Goal: Navigation & Orientation: Find specific page/section

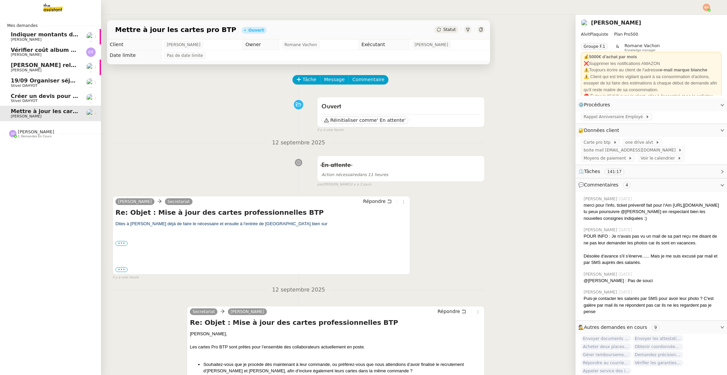
click at [23, 134] on span "[PERSON_NAME]" at bounding box center [36, 131] width 36 height 5
click at [48, 150] on span "[PERSON_NAME]" at bounding box center [45, 152] width 68 height 4
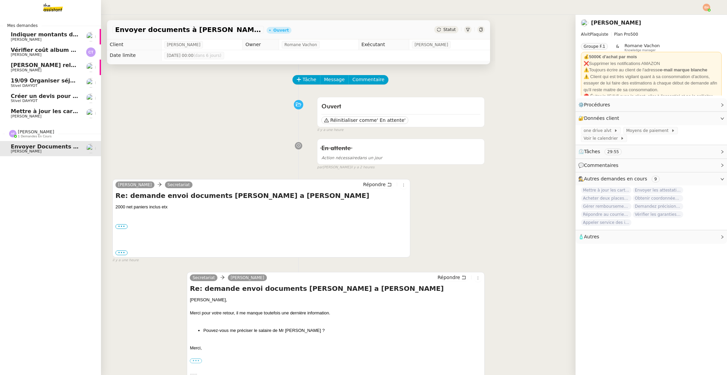
click at [17, 66] on span "[PERSON_NAME] relevés bancaires manquants à [GEOGRAPHIC_DATA]" at bounding box center [117, 65] width 212 height 6
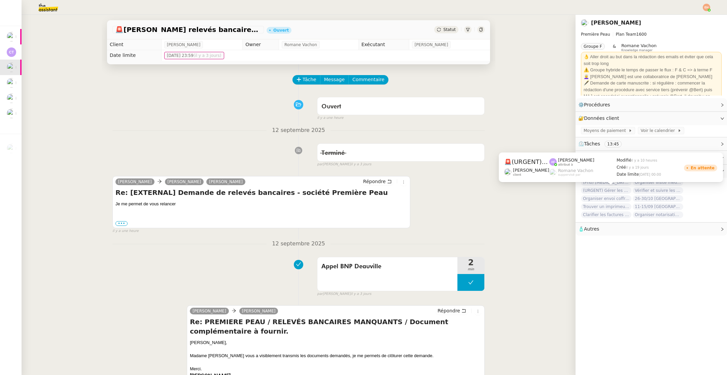
click at [625, 189] on span "(URGENT) Gérer les démarches administratives pour le contrat d'[PERSON_NAME]" at bounding box center [606, 190] width 51 height 7
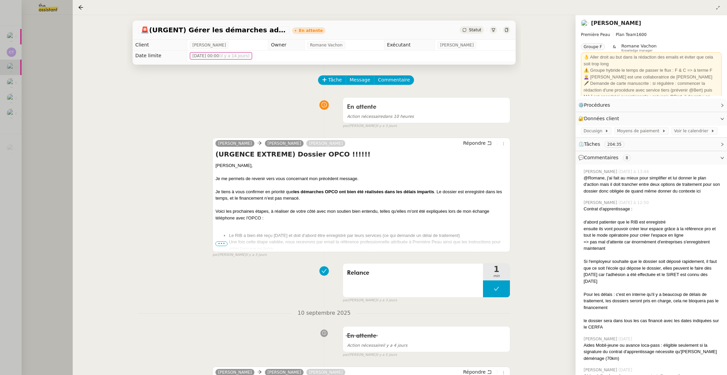
click at [673, 153] on div "💬 Commentaires 8" at bounding box center [652, 157] width 152 height 13
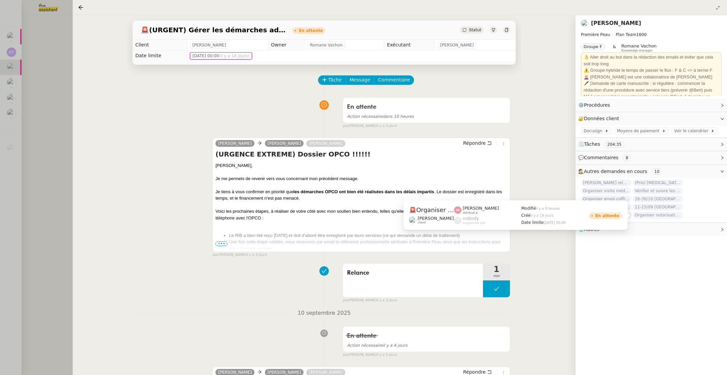
click at [652, 215] on span "Organiser notarisation et légalisation POA [GEOGRAPHIC_DATA] & KSA" at bounding box center [658, 215] width 51 height 7
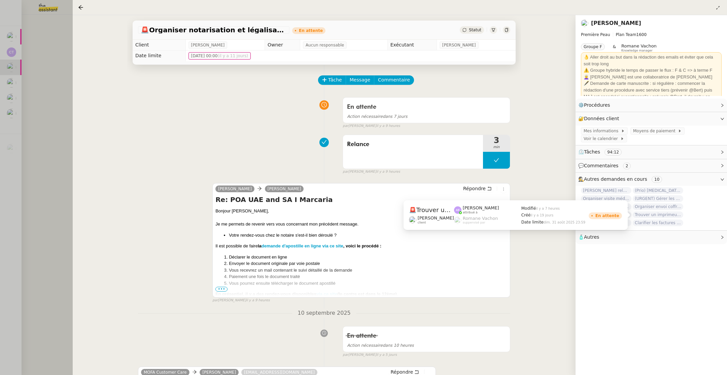
click at [662, 215] on span "Trouver un imprimeur parisien (TRES URGENT)" at bounding box center [658, 214] width 51 height 7
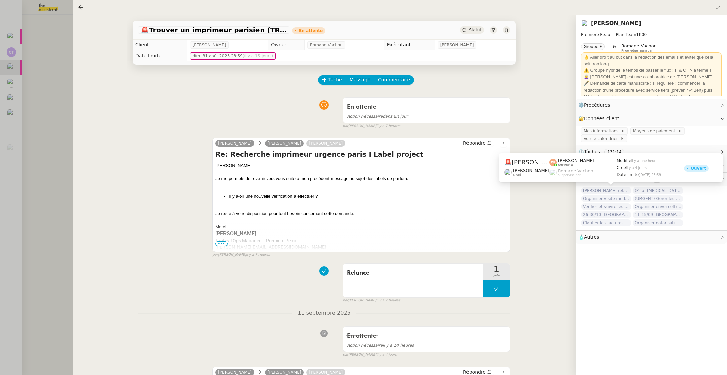
click at [625, 191] on span "[PERSON_NAME] relevés bancaires manquants à [GEOGRAPHIC_DATA]" at bounding box center [606, 190] width 51 height 7
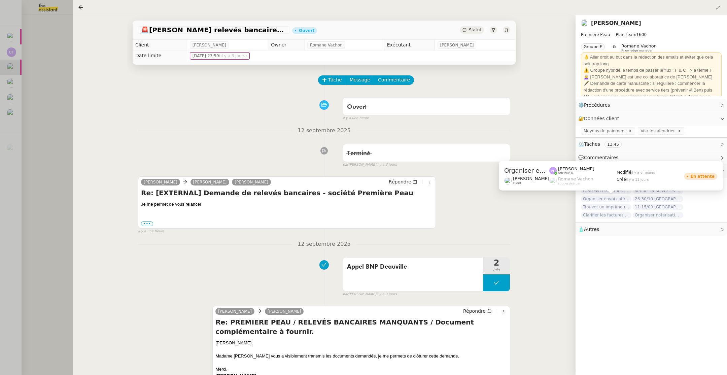
click at [612, 197] on span "Organiser envoi coffret parfum" at bounding box center [606, 199] width 51 height 7
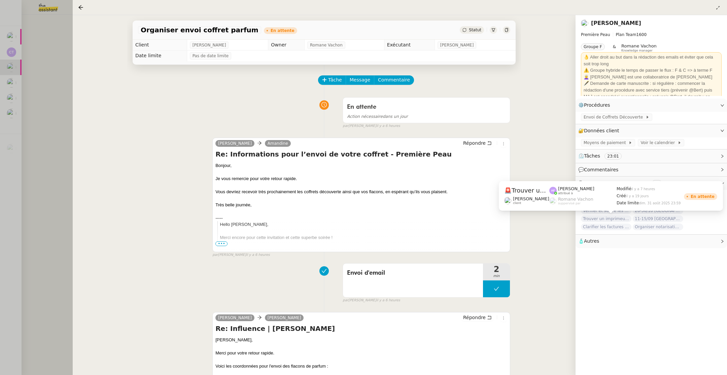
click at [609, 222] on span "Trouver un imprimeur parisien (TRES URGENT)" at bounding box center [606, 218] width 51 height 7
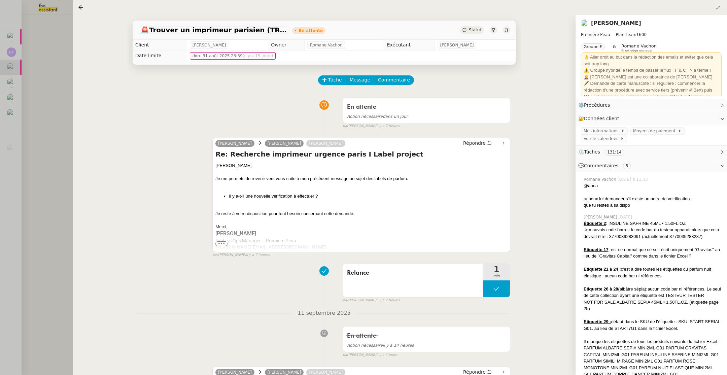
click at [691, 165] on span "💬 Commentaires 5" at bounding box center [645, 166] width 135 height 8
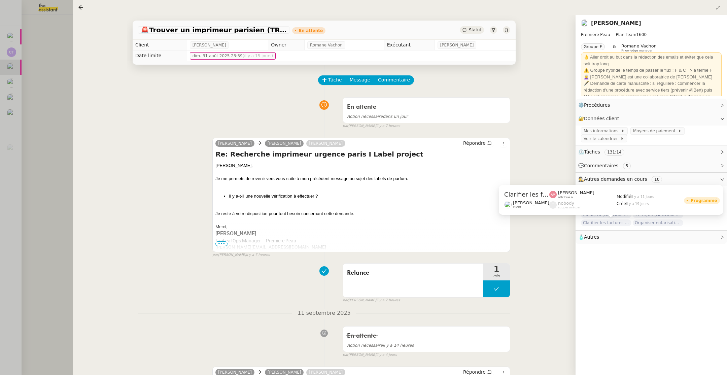
click at [607, 223] on span "Clarifier les factures avec Les Ateliers [PERSON_NAME]" at bounding box center [606, 223] width 51 height 7
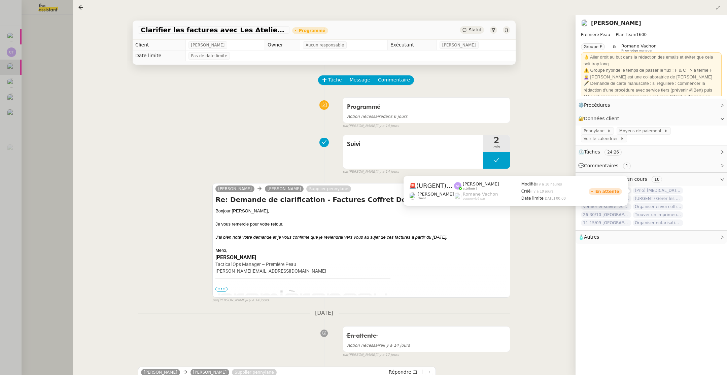
click at [654, 195] on span "(URGENT) Gérer les démarches administratives pour le contrat d'[PERSON_NAME]" at bounding box center [658, 198] width 51 height 7
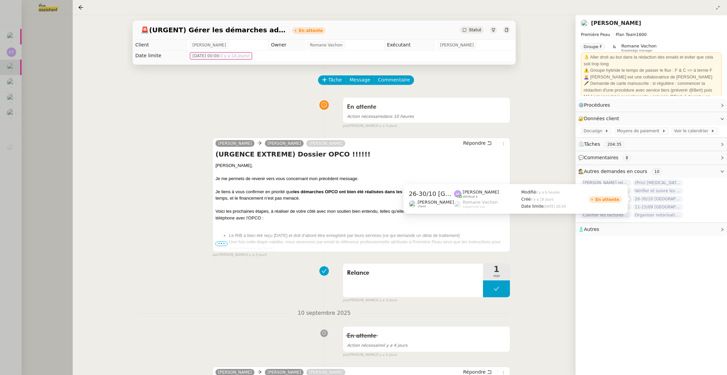
click at [662, 200] on span "26-30/10 [GEOGRAPHIC_DATA] - [GEOGRAPHIC_DATA] + cartons" at bounding box center [658, 199] width 51 height 7
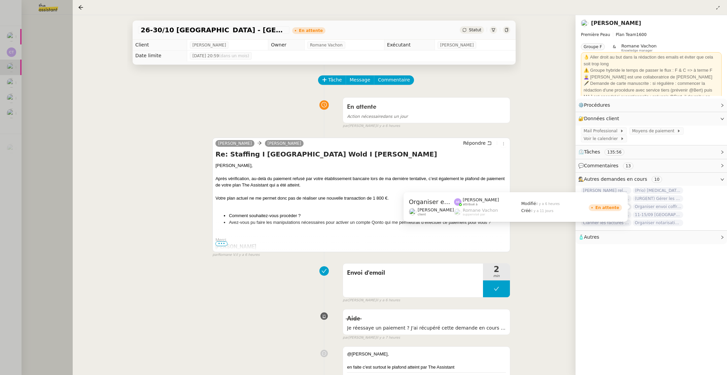
click at [671, 212] on span "11-15/09 [GEOGRAPHIC_DATA] - [GEOGRAPHIC_DATA] + cartons" at bounding box center [658, 214] width 51 height 7
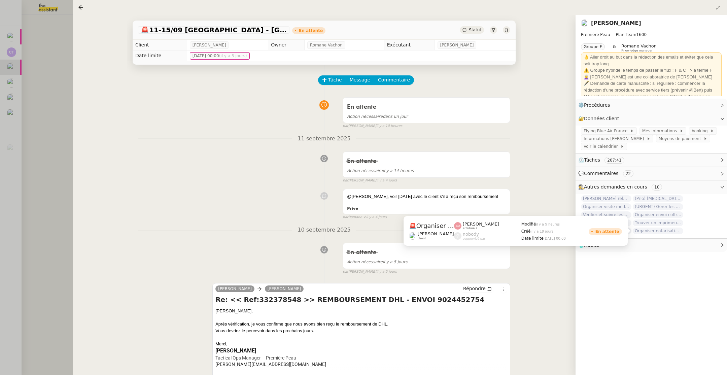
click at [669, 233] on span "Organiser notarisation et légalisation POA [GEOGRAPHIC_DATA] & KSA" at bounding box center [658, 231] width 51 height 7
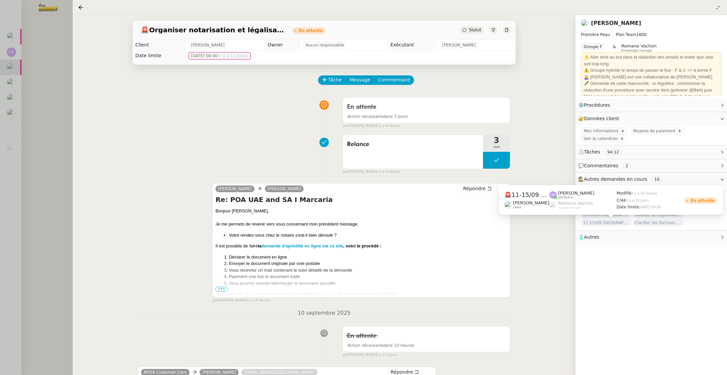
click at [593, 222] on span "11-15/09 [GEOGRAPHIC_DATA] - [GEOGRAPHIC_DATA] + cartons" at bounding box center [606, 223] width 51 height 7
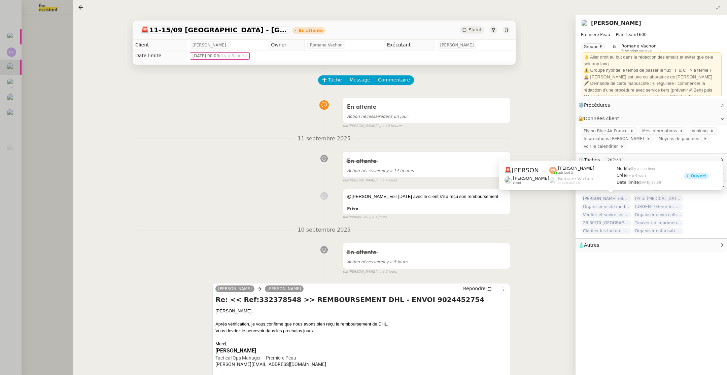
click at [598, 198] on span "[PERSON_NAME] relevés bancaires manquants à [GEOGRAPHIC_DATA]" at bounding box center [606, 198] width 51 height 7
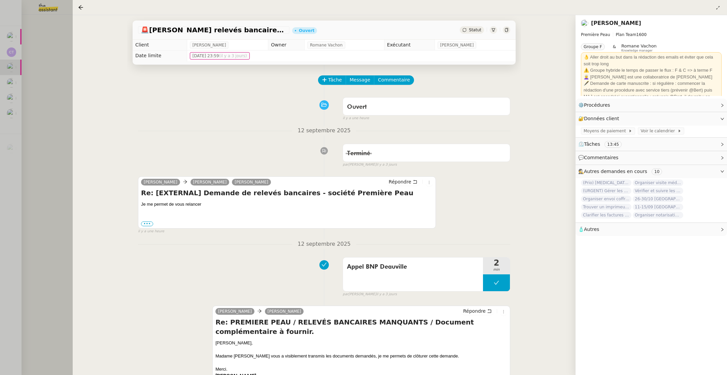
click at [466, 191] on div "[PERSON_NAME] Morgane [PERSON_NAME] Re: [EXTERNAL] Demande de relevés bancaires…" at bounding box center [324, 202] width 372 height 64
click at [601, 192] on span "(URGENT) Gérer les démarches administratives pour le contrat d'[PERSON_NAME]" at bounding box center [606, 191] width 51 height 7
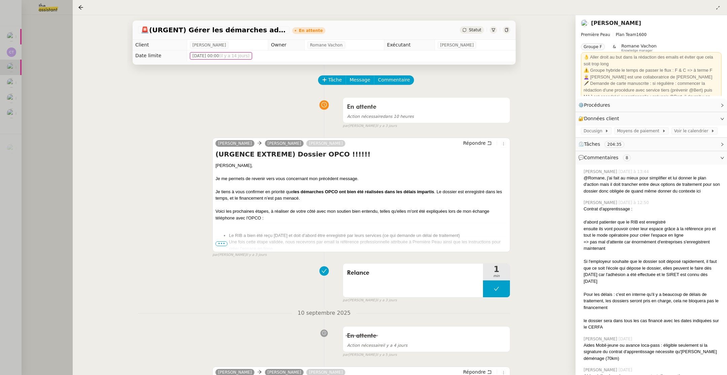
click at [704, 153] on div "💬 Commentaires 8" at bounding box center [652, 157] width 152 height 13
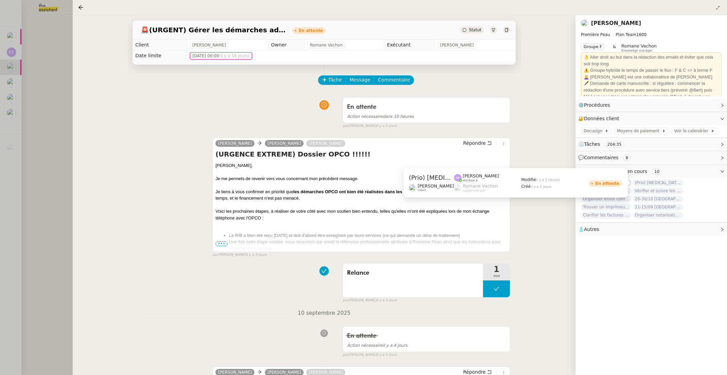
click at [671, 184] on span "(Prio) [MEDICAL_DATA] de flux I [PERSON_NAME]" at bounding box center [658, 182] width 51 height 7
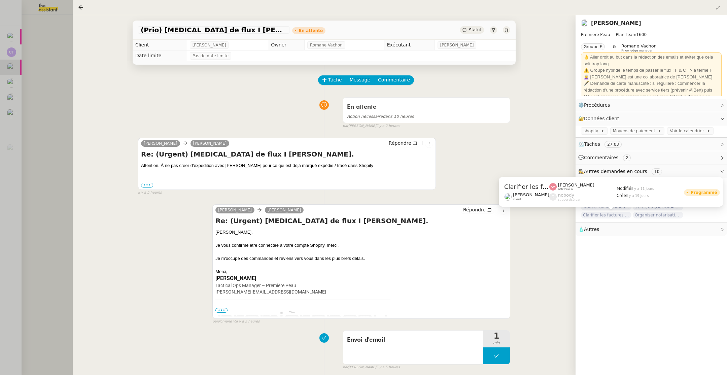
click at [614, 214] on span "Clarifier les factures avec Les Ateliers [PERSON_NAME]" at bounding box center [606, 215] width 51 height 7
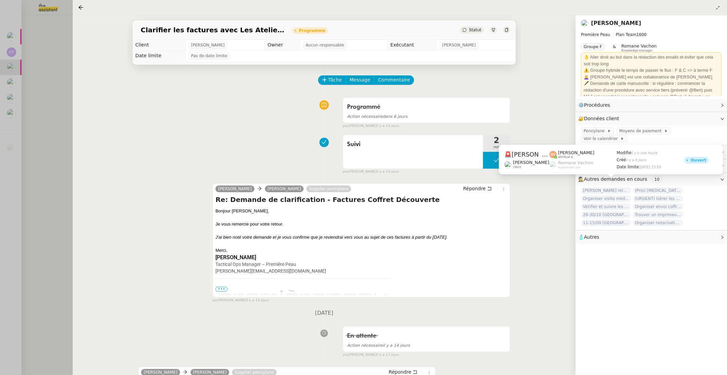
click at [618, 187] on span "[PERSON_NAME] relevés bancaires manquants à [GEOGRAPHIC_DATA]" at bounding box center [606, 190] width 51 height 7
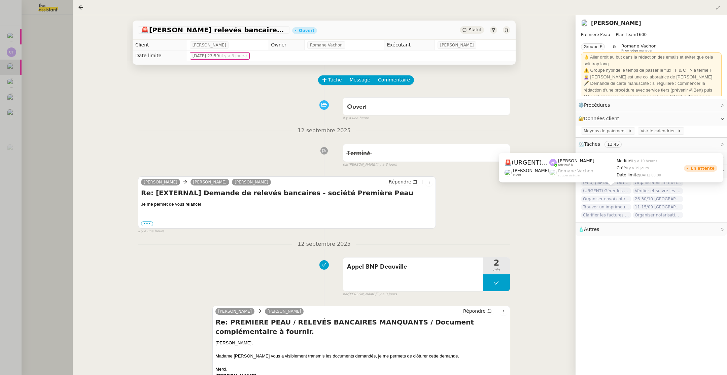
click at [615, 191] on span "(URGENT) Gérer les démarches administratives pour le contrat d'[PERSON_NAME]" at bounding box center [606, 191] width 51 height 7
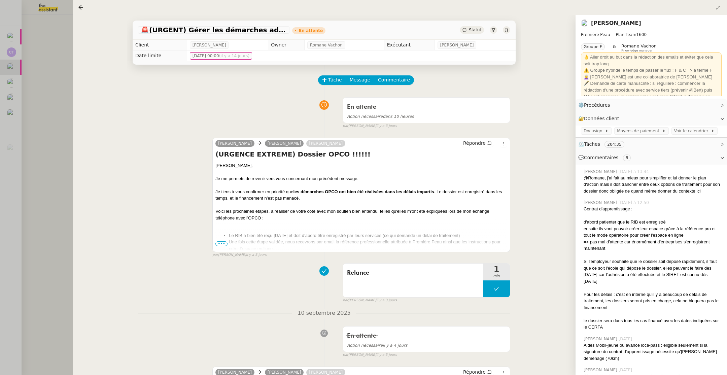
drag, startPoint x: 686, startPoint y: 151, endPoint x: 684, endPoint y: 155, distance: 4.1
click at [686, 152] on nz-collapse "⚙️ Procédures Modifier Aucune procédure associée 🔐 Données client Modifier Docu…" at bounding box center [652, 381] width 152 height 564
click at [684, 157] on span "💬 Commentaires 8" at bounding box center [645, 158] width 135 height 8
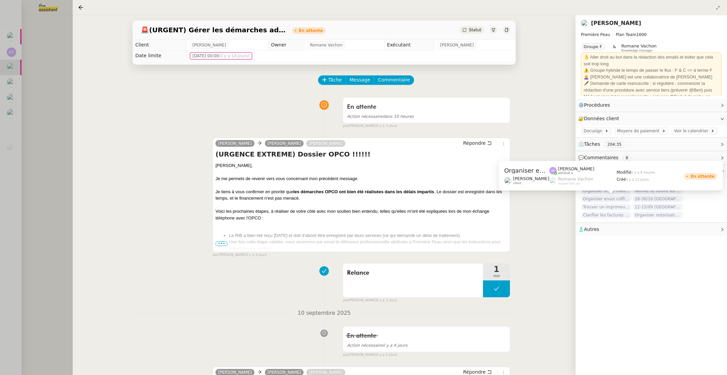
click at [597, 199] on span "Organiser envoi coffret parfum" at bounding box center [606, 199] width 51 height 7
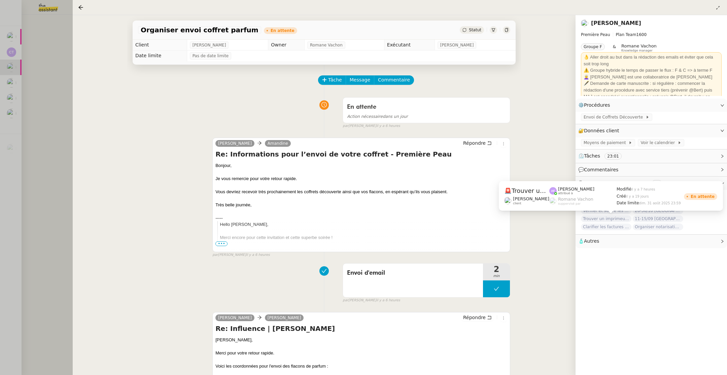
click at [605, 221] on span "Trouver un imprimeur parisien (TRES URGENT)" at bounding box center [606, 218] width 51 height 7
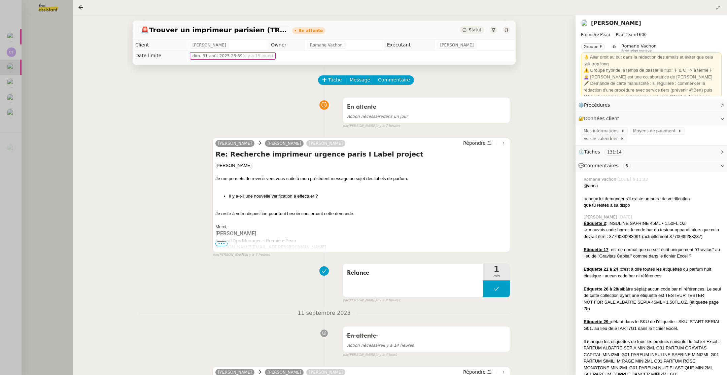
click at [643, 166] on span "💬 Commentaires 5" at bounding box center [645, 166] width 135 height 8
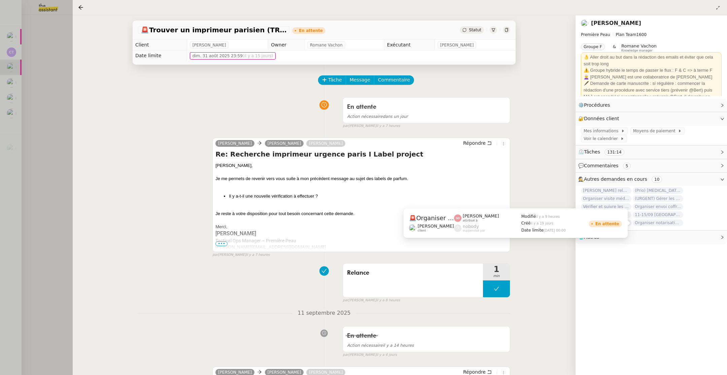
click at [654, 225] on span "Organiser notarisation et légalisation POA [GEOGRAPHIC_DATA] & KSA" at bounding box center [658, 223] width 51 height 7
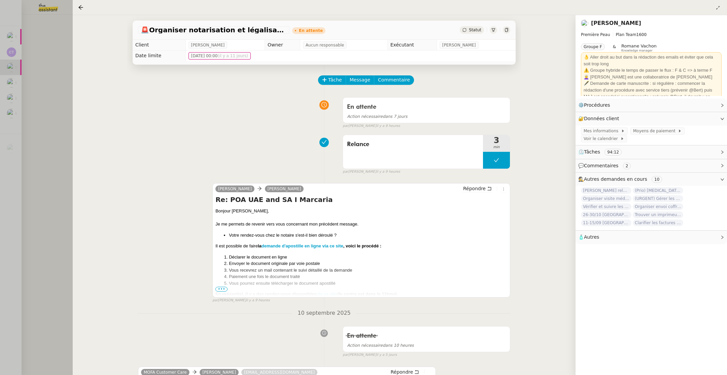
click at [29, 77] on div at bounding box center [363, 187] width 727 height 375
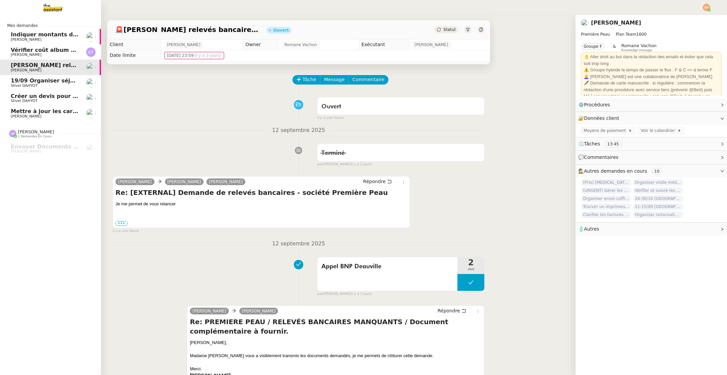
click at [35, 112] on span "Mettre à jour les cartes pro BTP" at bounding box center [59, 111] width 97 height 6
